Goal: Information Seeking & Learning: Learn about a topic

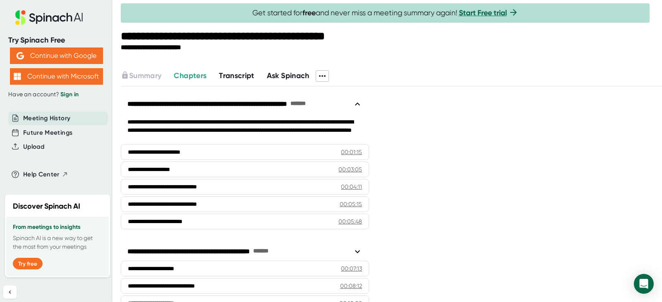
drag, startPoint x: 114, startPoint y: 0, endPoint x: 469, endPoint y: 167, distance: 392.0
click at [236, 75] on span "Transcript" at bounding box center [237, 75] width 36 height 9
